Goal: Task Accomplishment & Management: Use online tool/utility

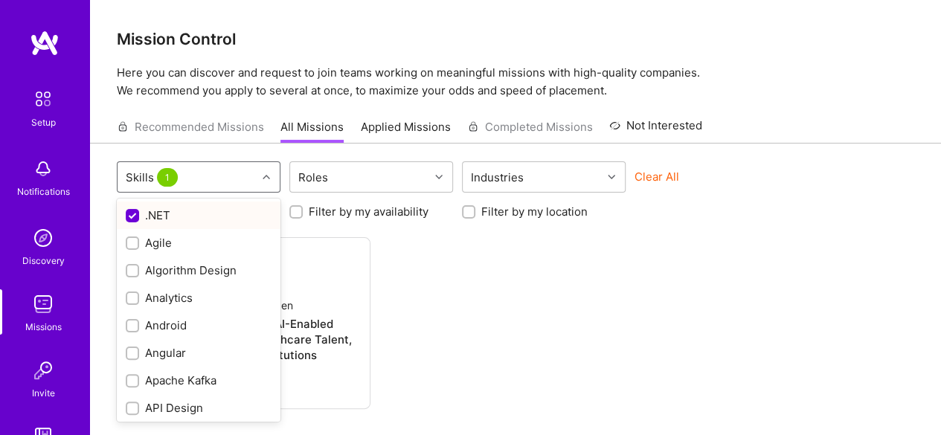
click at [270, 173] on div at bounding box center [268, 176] width 23 height 19
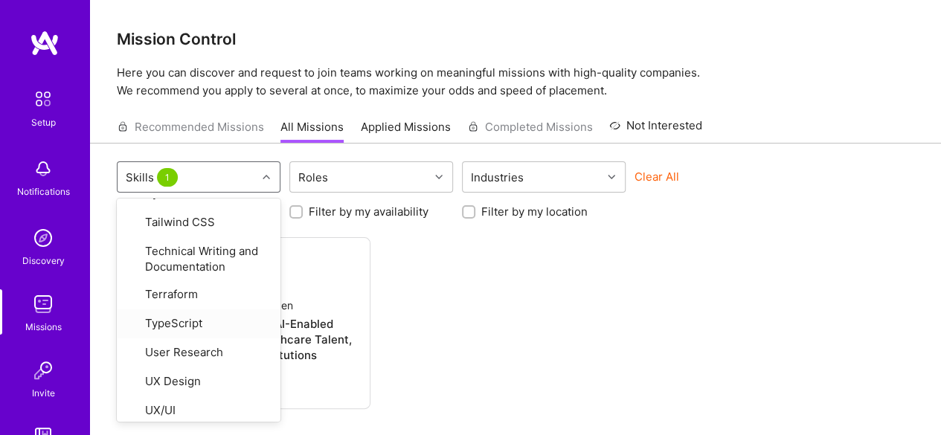
click at [488, 281] on div "Company hidden Senior AI Engineer for AI-Enabled Platform Connecting Healthcare…" at bounding box center [516, 323] width 798 height 172
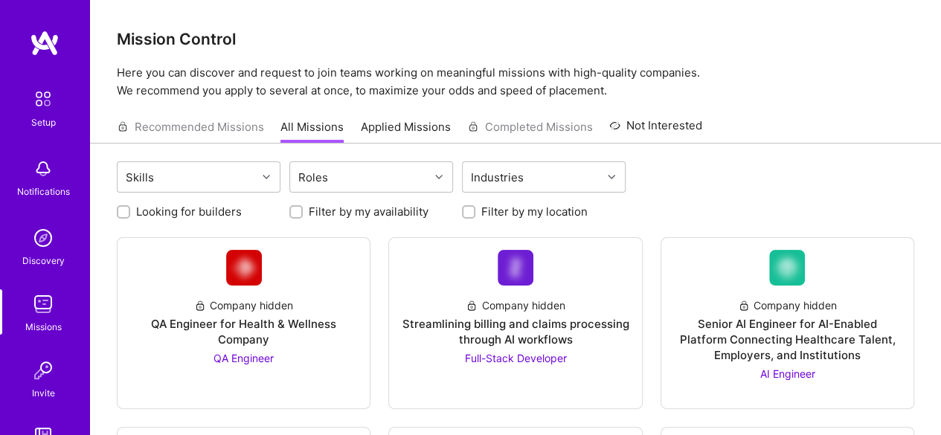
click at [39, 103] on img at bounding box center [43, 98] width 31 height 31
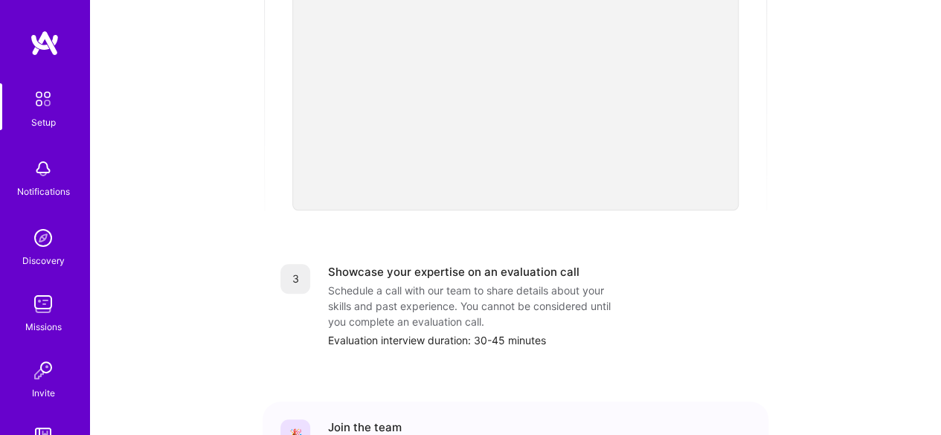
scroll to position [595, 0]
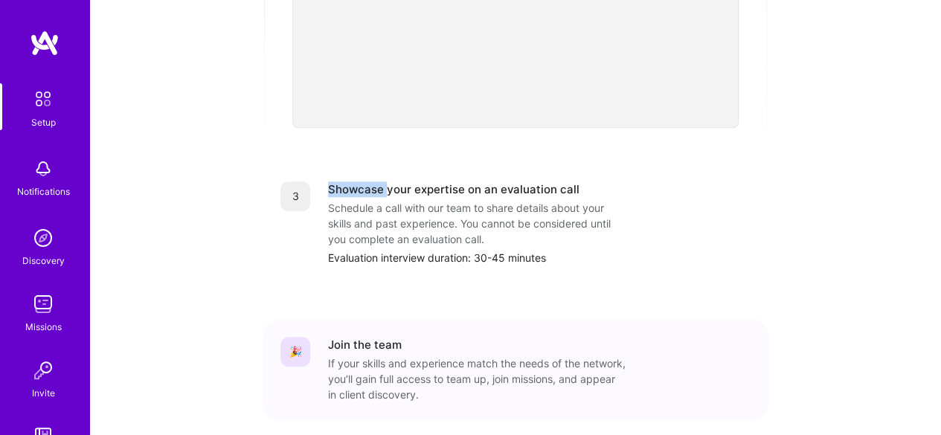
drag, startPoint x: 378, startPoint y: 178, endPoint x: 330, endPoint y: 178, distance: 47.6
click at [330, 182] on div "Showcase your expertise on an evaluation call" at bounding box center [454, 190] width 252 height 16
copy div "Showcase"
click at [628, 190] on div "Showcase your expertise on an evaluation call Schedule a call with our team to …" at bounding box center [539, 224] width 423 height 84
drag, startPoint x: 463, startPoint y: 175, endPoint x: 412, endPoint y: 175, distance: 50.6
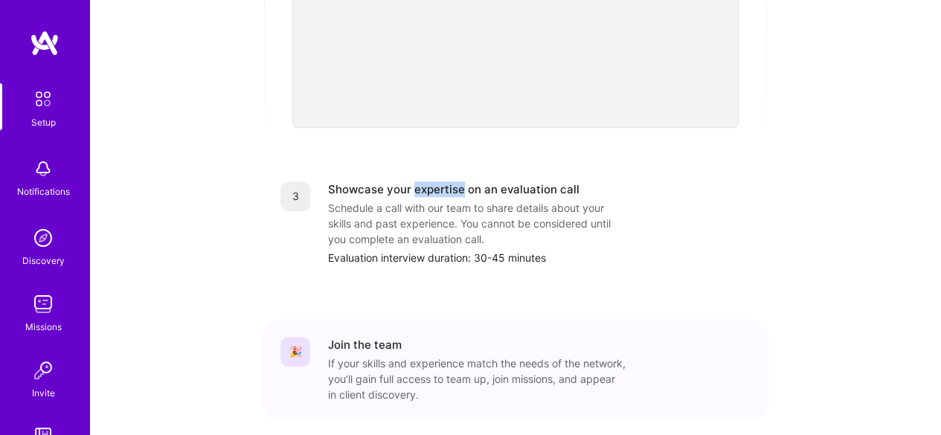
click at [412, 182] on div "Showcase your expertise on an evaluation call" at bounding box center [454, 190] width 252 height 16
copy div "expertise"
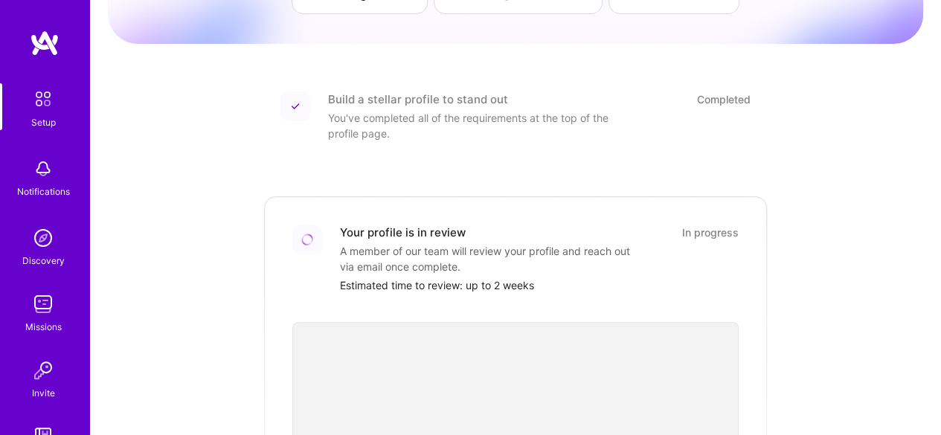
scroll to position [0, 0]
